Goal: Answer question/provide support: Approve travel requests

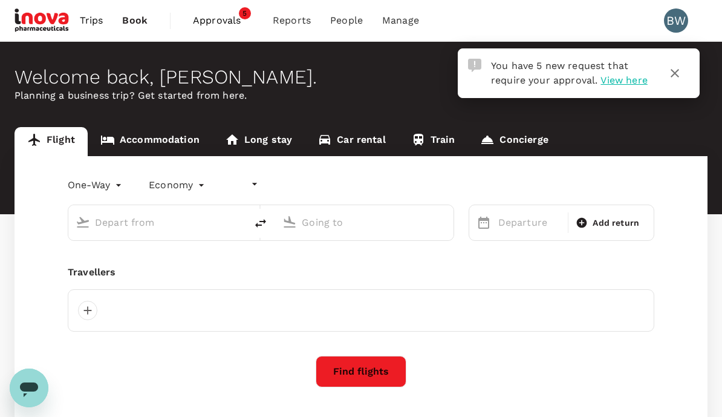
type input "undefined, undefined (any)"
type input "roundtrip"
type input "Soekarno-Hatta Intl (CGK)"
type input "Sydney Kingsford Smith Airport (SYD)"
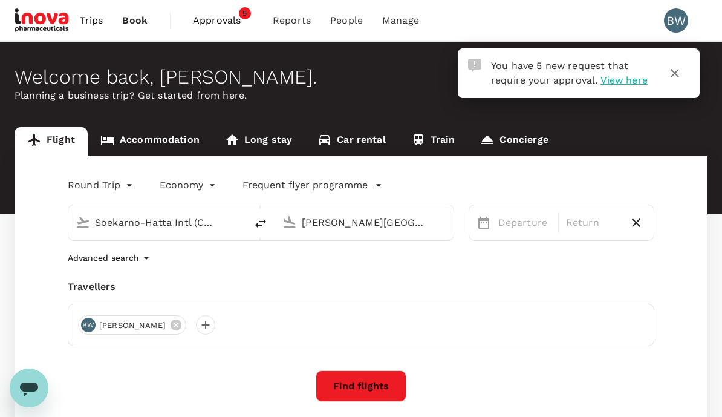
click at [627, 81] on span "View here" at bounding box center [623, 79] width 47 height 11
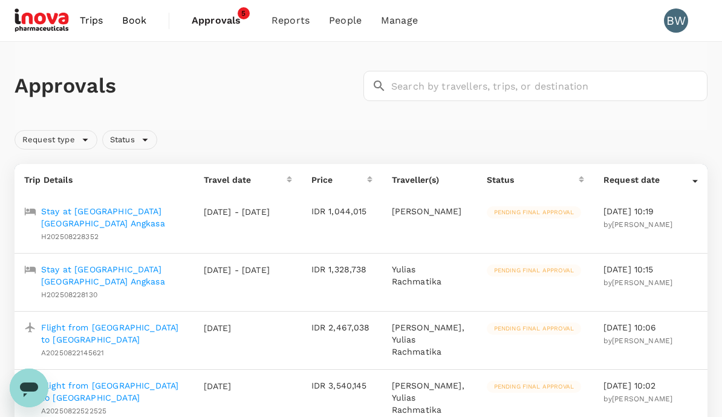
click at [85, 218] on p "Stay at [GEOGRAPHIC_DATA] [GEOGRAPHIC_DATA] Angkasa" at bounding box center [112, 217] width 143 height 24
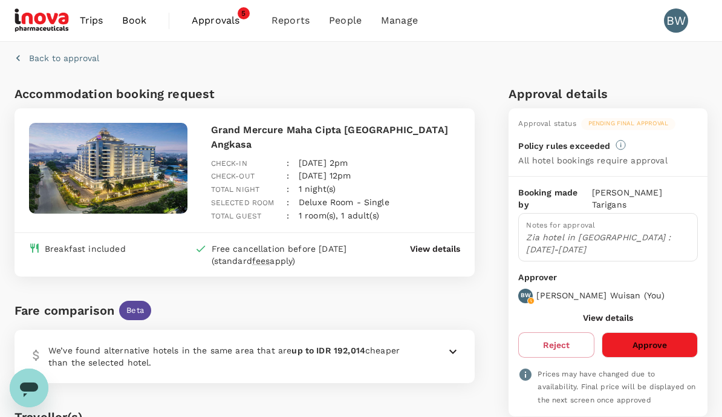
click at [681, 332] on button "Approve" at bounding box center [650, 344] width 96 height 25
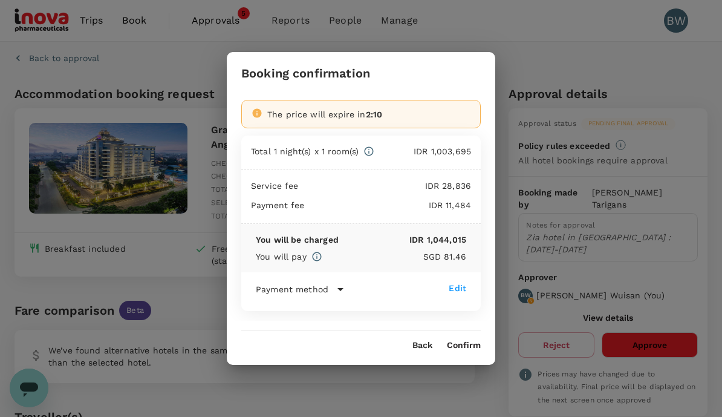
click at [465, 348] on button "Confirm" at bounding box center [464, 345] width 34 height 10
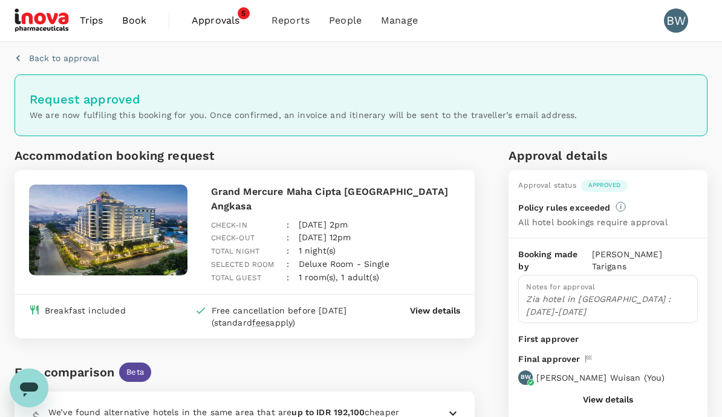
click at [215, 23] on span "Approvals" at bounding box center [222, 20] width 60 height 15
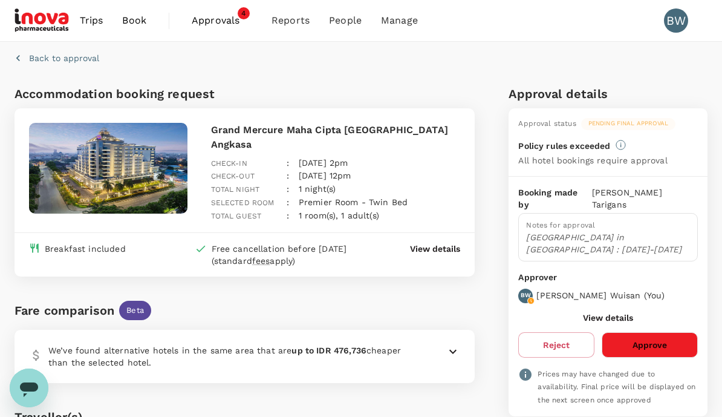
click at [675, 332] on button "Approve" at bounding box center [650, 344] width 96 height 25
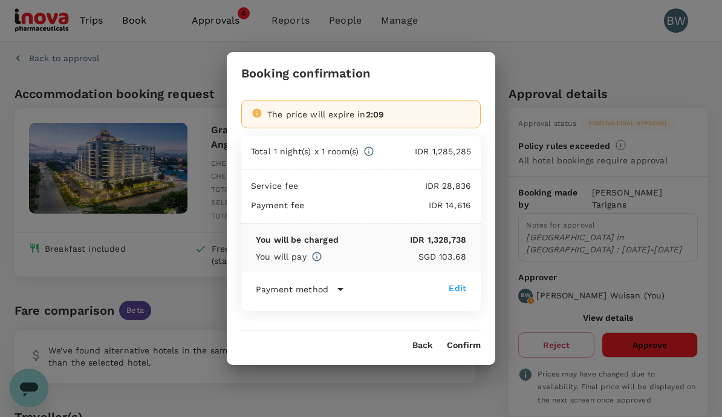
click at [461, 350] on button "Confirm" at bounding box center [464, 345] width 34 height 10
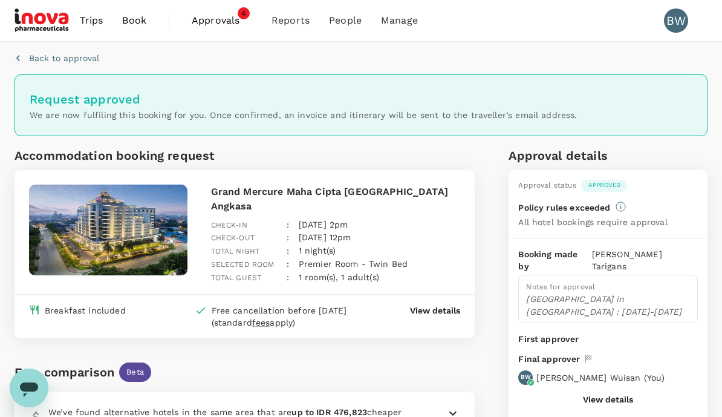
click at [225, 20] on span "Approvals" at bounding box center [222, 20] width 60 height 15
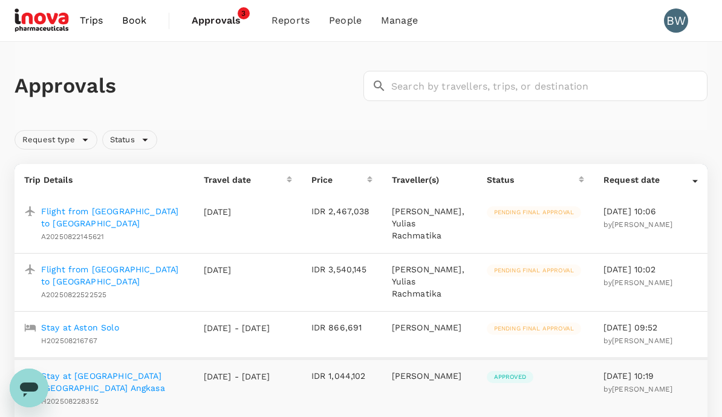
click at [99, 322] on p "Stay at Aston Solo" at bounding box center [80, 327] width 78 height 12
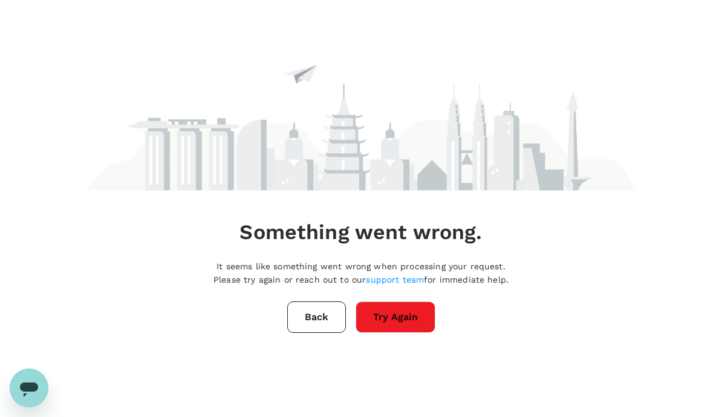
click at [407, 323] on button "Try Again" at bounding box center [395, 316] width 80 height 31
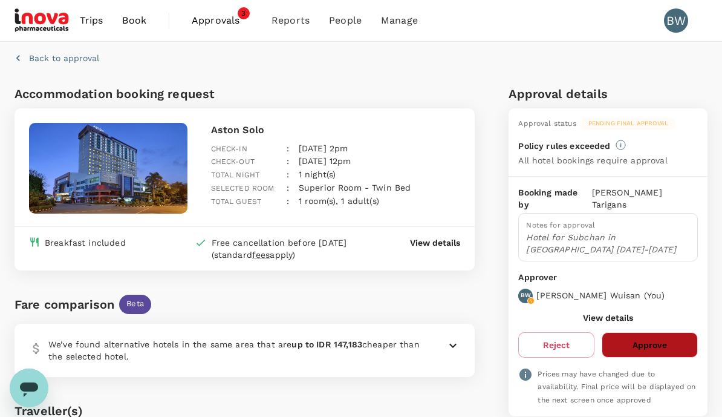
click at [676, 332] on button "Approve" at bounding box center [650, 344] width 96 height 25
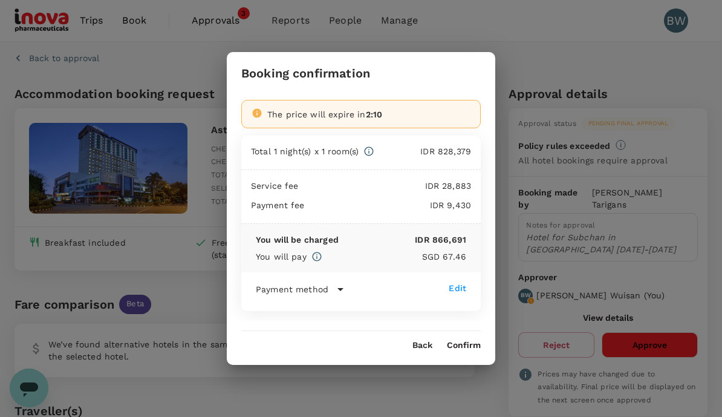
click at [468, 350] on button "Confirm" at bounding box center [464, 345] width 34 height 10
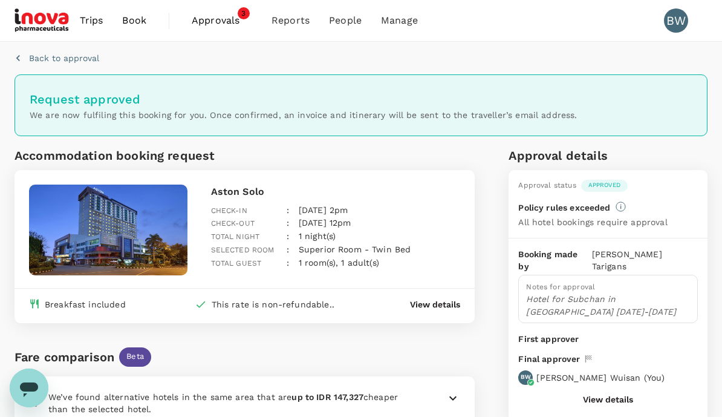
click at [220, 22] on span "Approvals" at bounding box center [222, 20] width 60 height 15
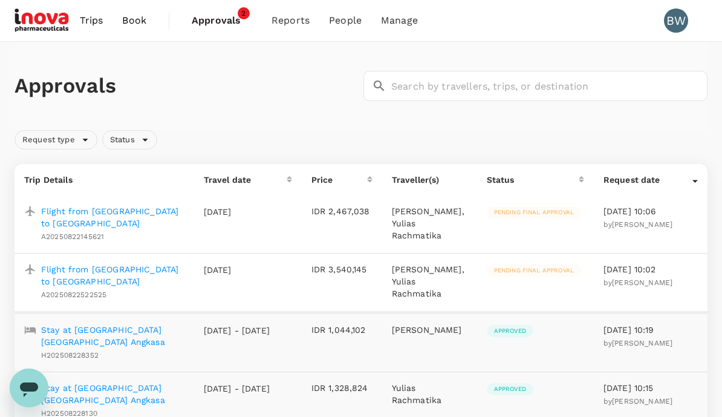
click at [147, 213] on p "Flight from [GEOGRAPHIC_DATA] to [GEOGRAPHIC_DATA]" at bounding box center [112, 217] width 143 height 24
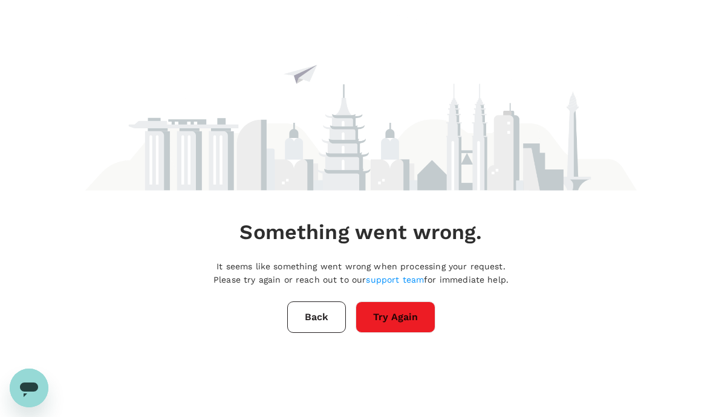
click at [403, 309] on button "Try Again" at bounding box center [395, 316] width 80 height 31
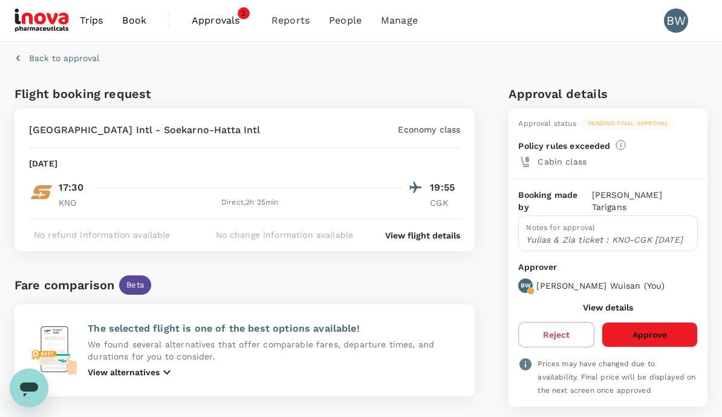
click at [683, 327] on button "Approve" at bounding box center [650, 334] width 96 height 25
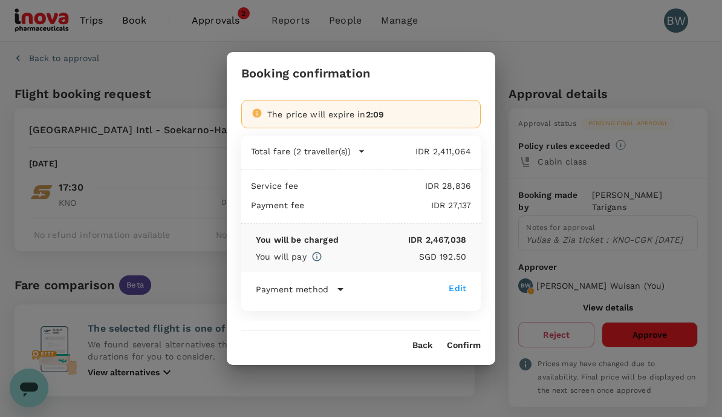
click at [479, 347] on button "Confirm" at bounding box center [464, 345] width 34 height 10
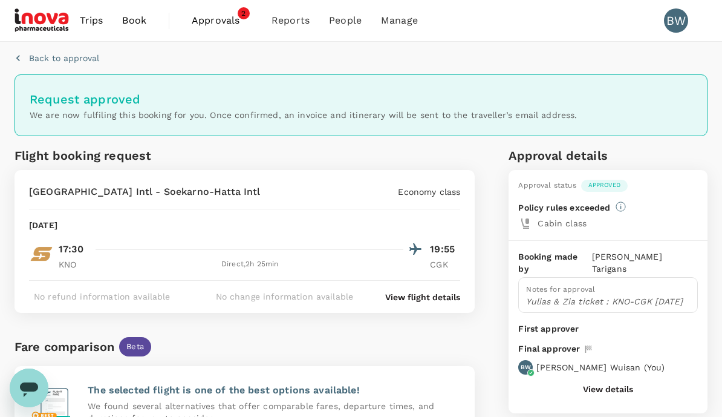
click at [233, 21] on span "Approvals" at bounding box center [222, 20] width 60 height 15
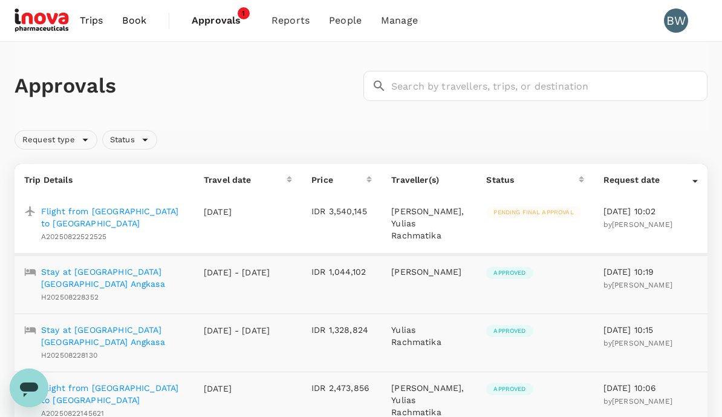
click at [137, 212] on p "Flight from Jakarta to Medan" at bounding box center [112, 217] width 143 height 24
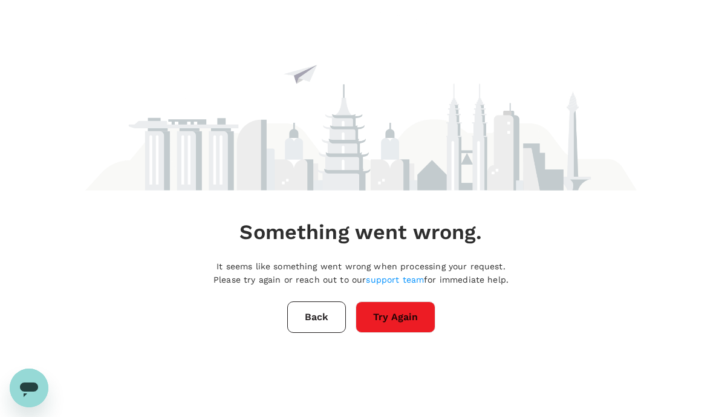
click at [406, 328] on button "Try Again" at bounding box center [395, 316] width 80 height 31
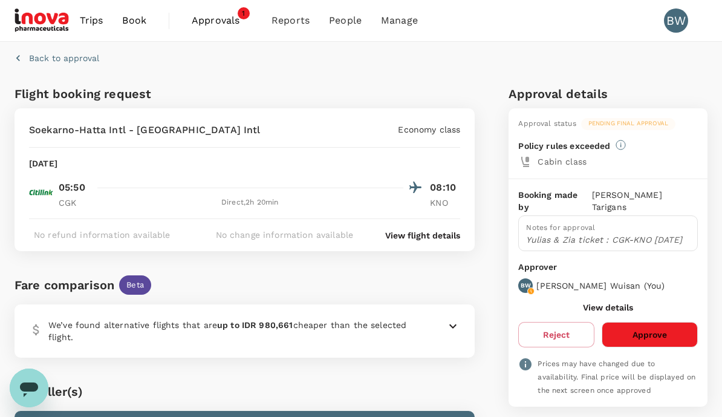
click at [679, 335] on button "Approve" at bounding box center [650, 334] width 96 height 25
